Goal: Task Accomplishment & Management: Complete application form

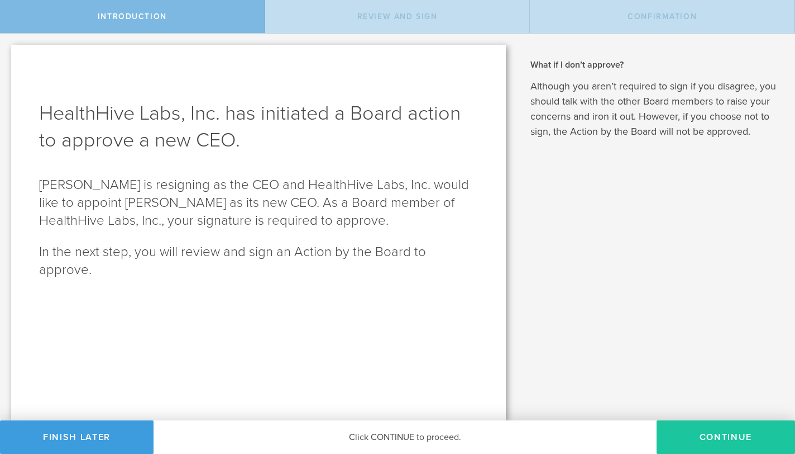
click at [723, 436] on button "Continue" at bounding box center [726, 437] width 139 height 34
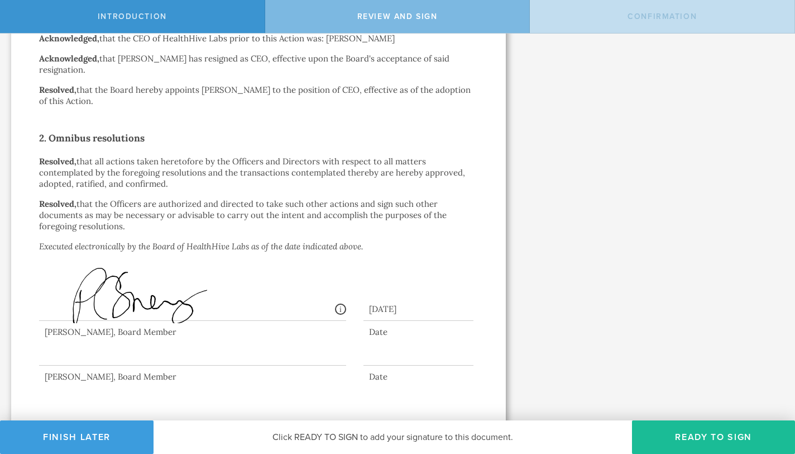
scroll to position [252, 0]
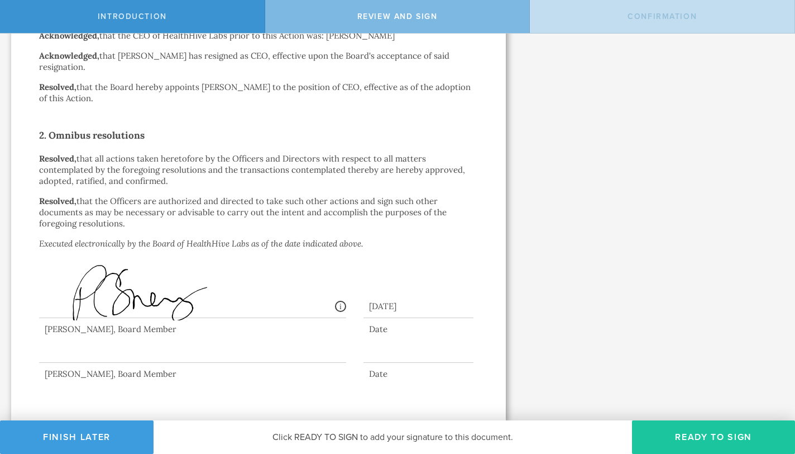
click at [720, 433] on button "Ready to Sign" at bounding box center [713, 437] width 163 height 34
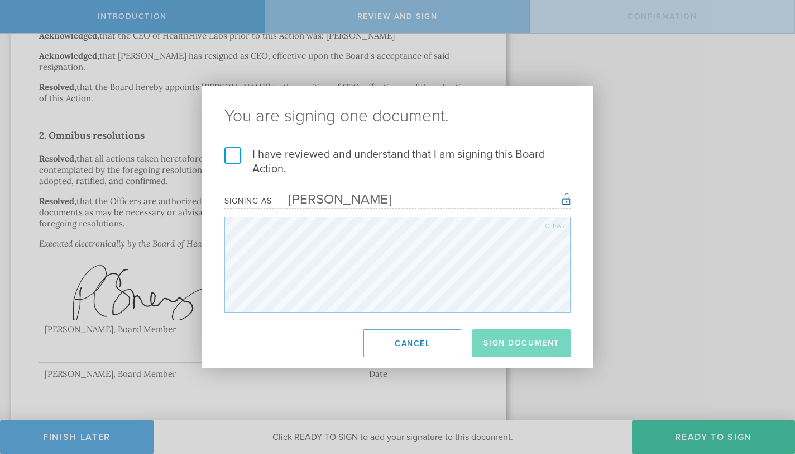
click at [236, 158] on label "I have reviewed and understand that I am signing this Board Action." at bounding box center [398, 161] width 346 height 29
click at [0, 0] on input "I have reviewed and understand that I am signing this Board Action." at bounding box center [0, 0] width 0 height 0
click at [518, 341] on button "Sign Document" at bounding box center [522, 343] width 98 height 28
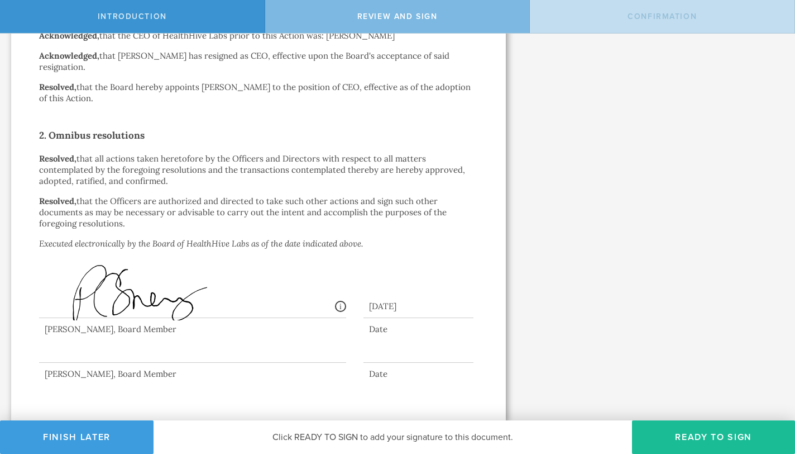
scroll to position [0, 0]
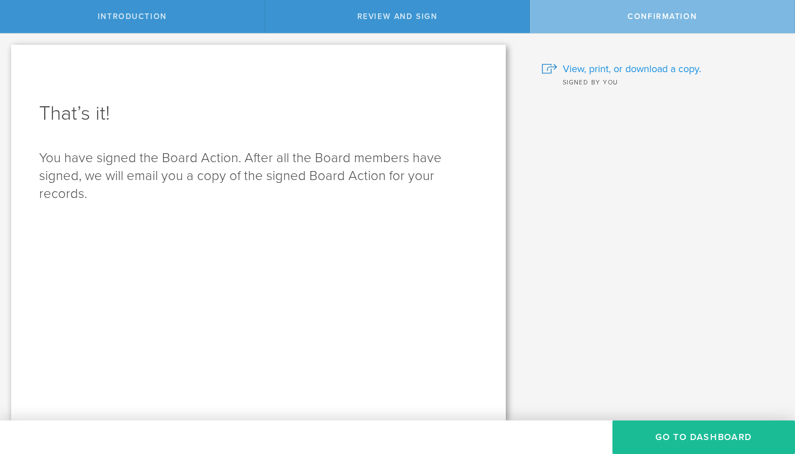
click at [616, 66] on span "View, print, or download a copy." at bounding box center [632, 68] width 139 height 15
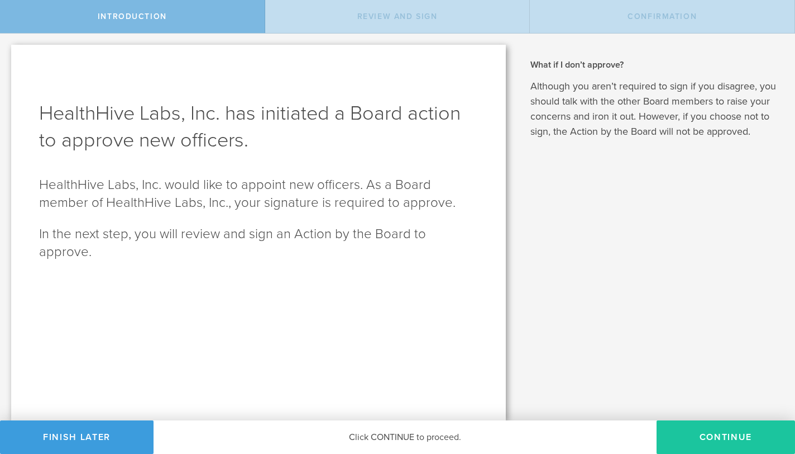
click at [706, 435] on button "Continue" at bounding box center [726, 437] width 139 height 34
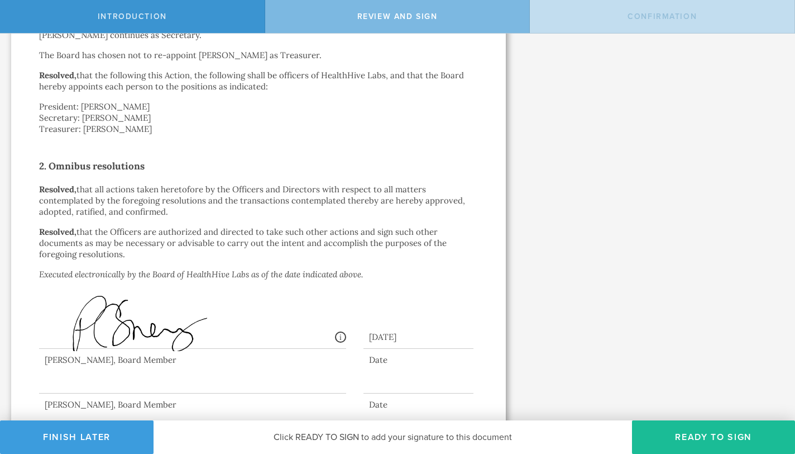
scroll to position [386, 0]
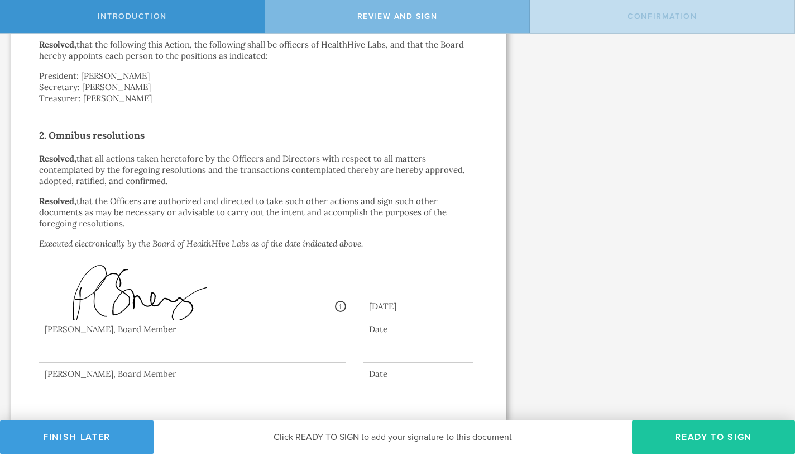
click at [713, 438] on button "Ready to Sign" at bounding box center [713, 437] width 163 height 34
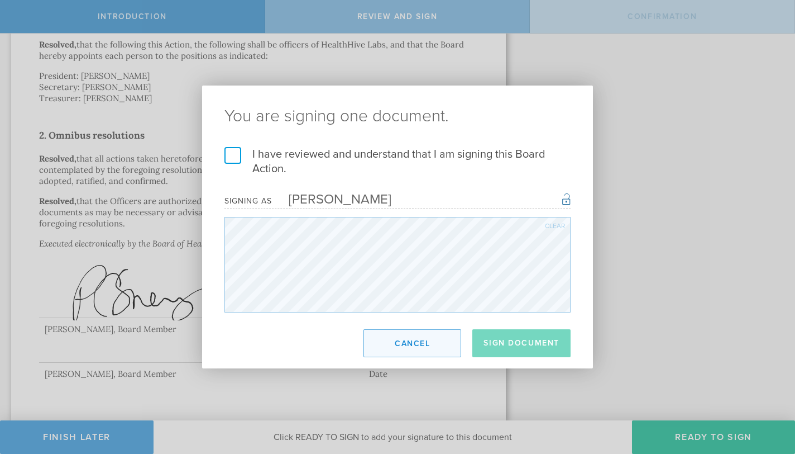
click at [437, 340] on button "Cancel" at bounding box center [413, 343] width 98 height 28
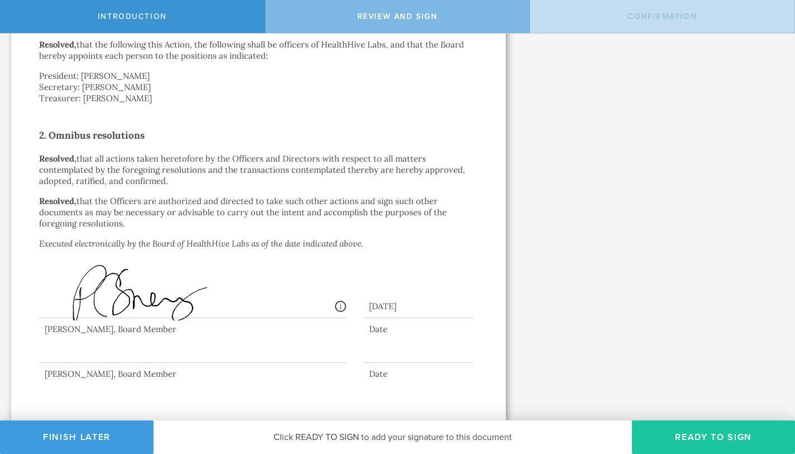
click at [727, 431] on button "Ready to Sign" at bounding box center [713, 437] width 163 height 34
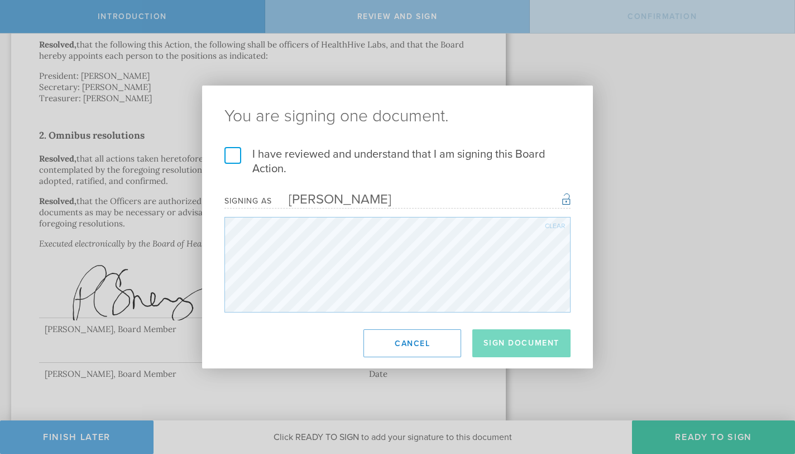
click at [249, 154] on label "I have reviewed and understand that I am signing this Board Action." at bounding box center [398, 161] width 346 height 29
click at [0, 0] on input "I have reviewed and understand that I am signing this Board Action." at bounding box center [0, 0] width 0 height 0
click at [493, 336] on button "Sign Document" at bounding box center [522, 343] width 98 height 28
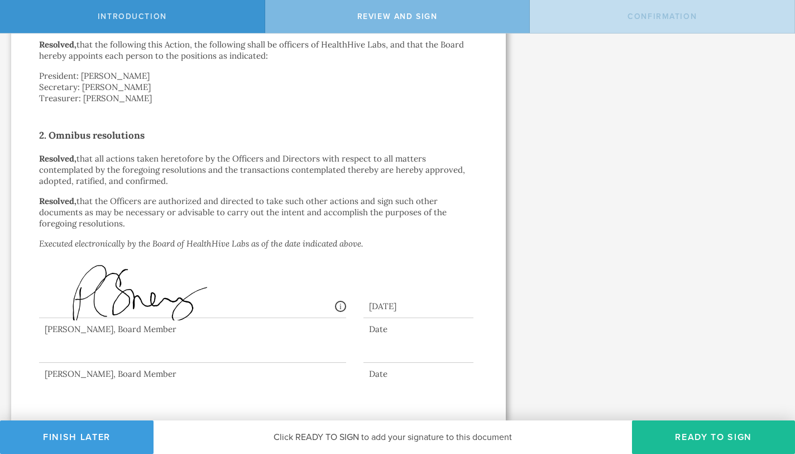
scroll to position [0, 0]
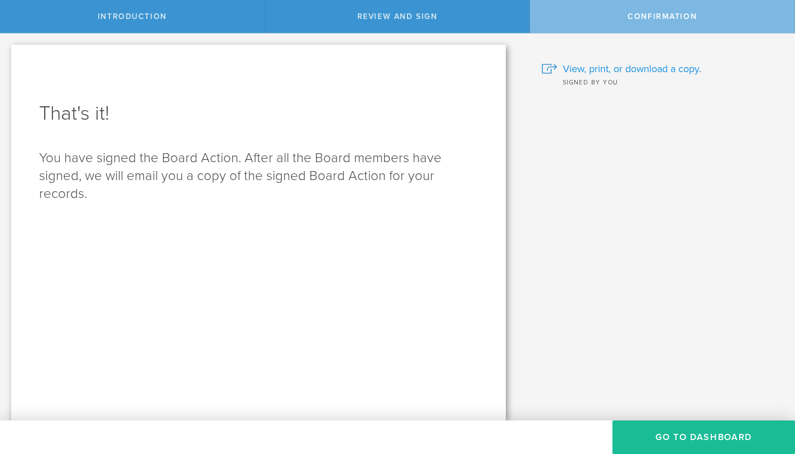
click at [634, 66] on span "View, print, or download a copy." at bounding box center [632, 68] width 139 height 15
